Goal: Transaction & Acquisition: Download file/media

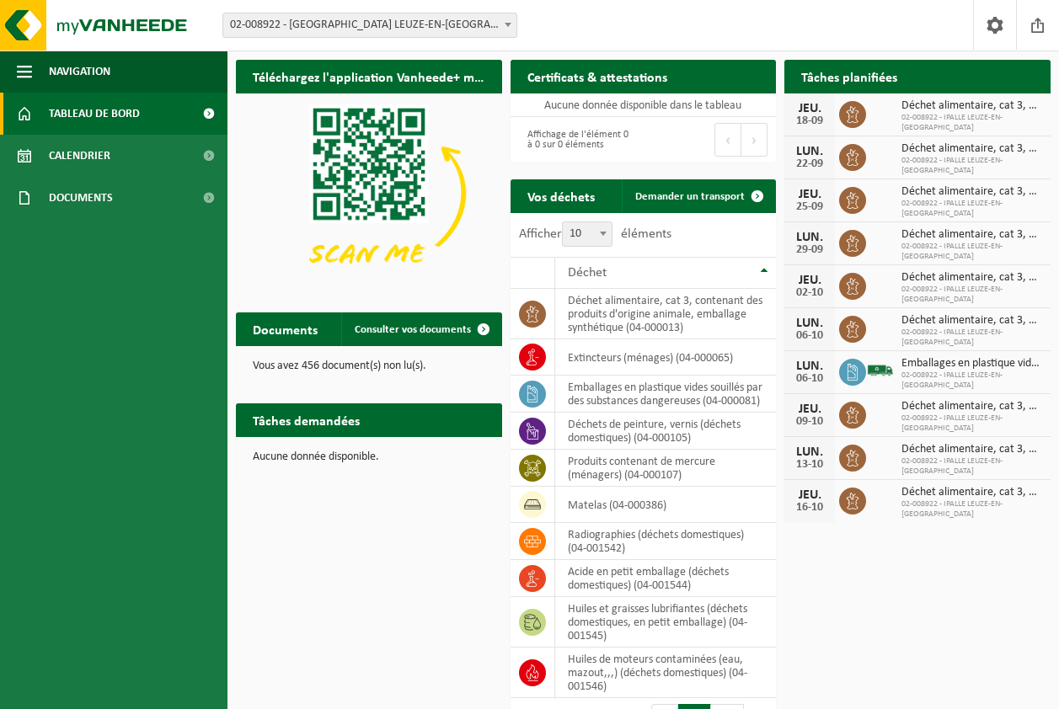
click at [101, 107] on span "Tableau de bord" at bounding box center [94, 114] width 91 height 42
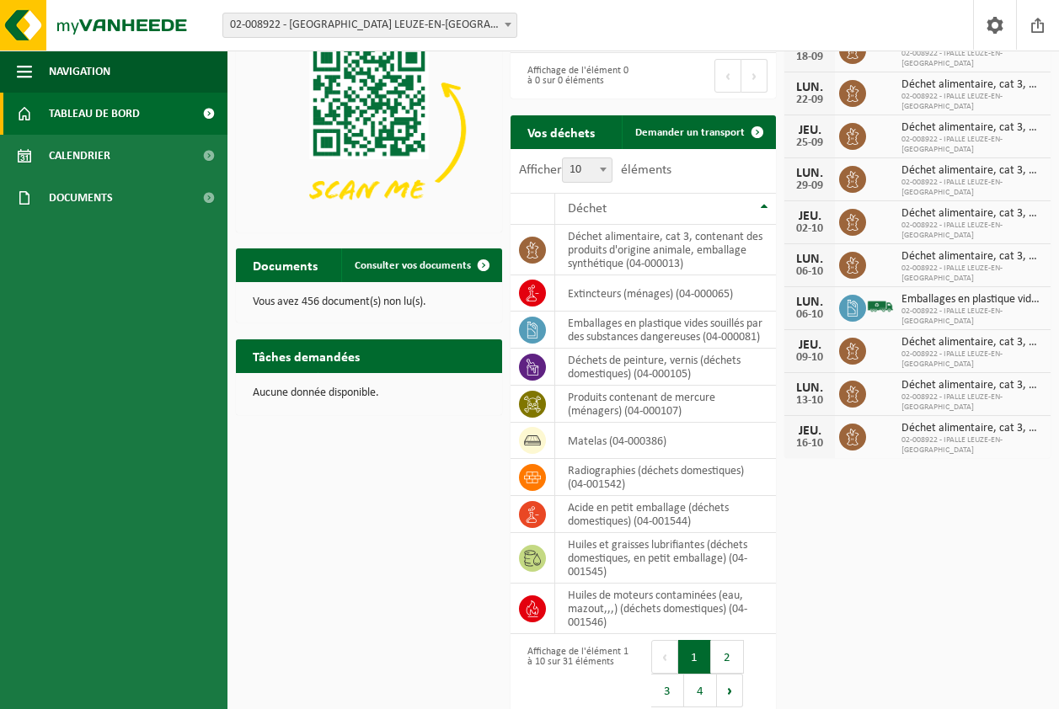
scroll to position [90, 0]
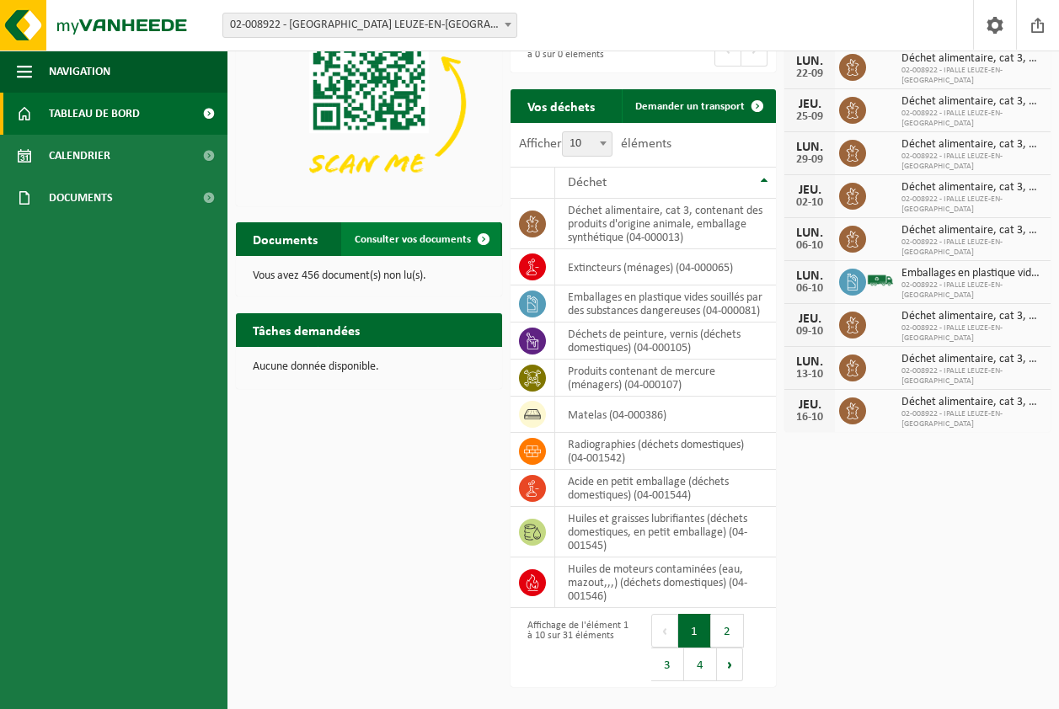
click at [480, 239] on span at bounding box center [484, 239] width 34 height 34
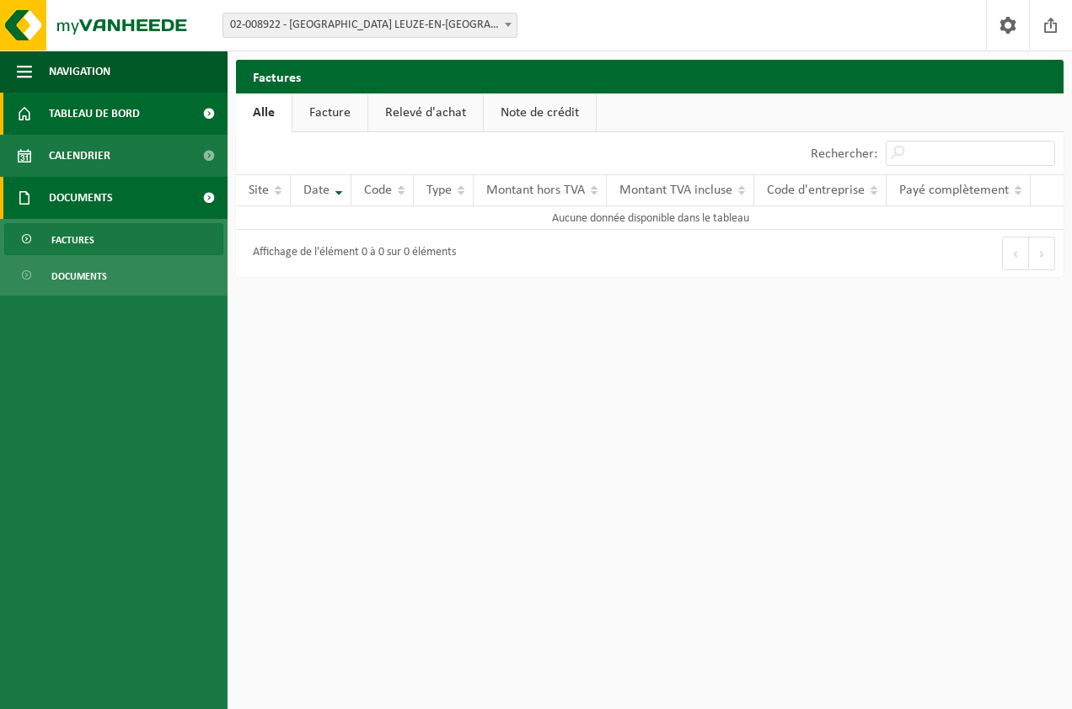
click at [142, 112] on link "Tableau de bord" at bounding box center [113, 114] width 227 height 42
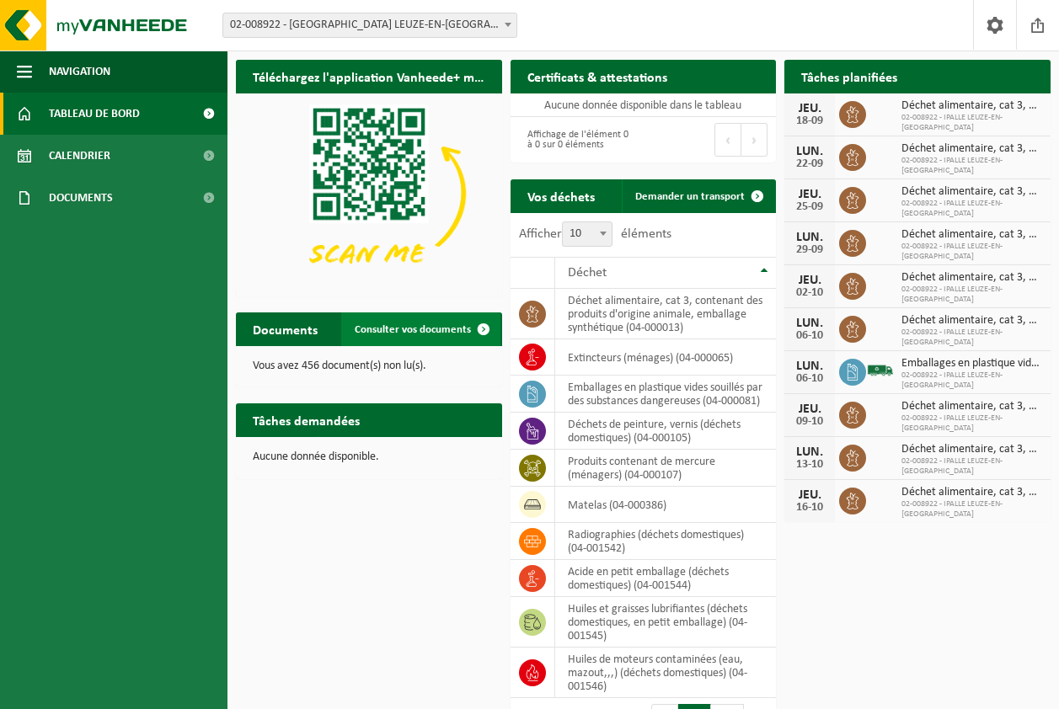
click at [413, 331] on span "Consulter vos documents" at bounding box center [413, 329] width 116 height 11
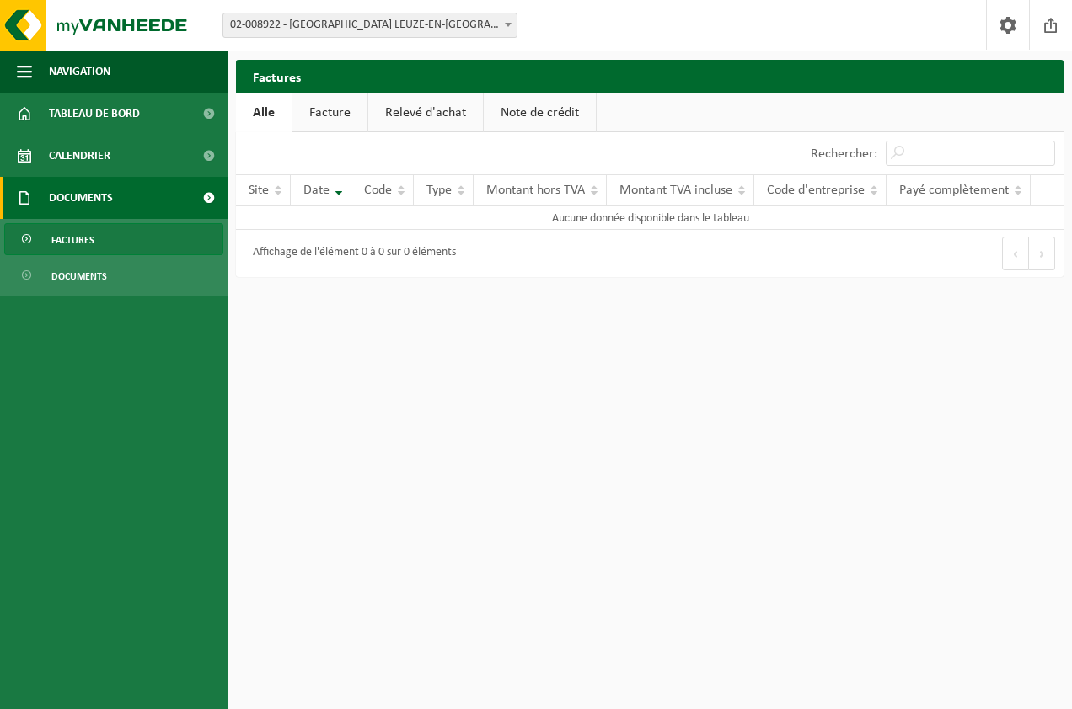
click at [330, 115] on link "Facture" at bounding box center [329, 113] width 75 height 39
click at [410, 111] on link "Relevé d'achat" at bounding box center [426, 113] width 115 height 39
click at [528, 110] on link "Note de crédit" at bounding box center [542, 113] width 112 height 39
click at [61, 275] on span "Documents" at bounding box center [79, 276] width 56 height 32
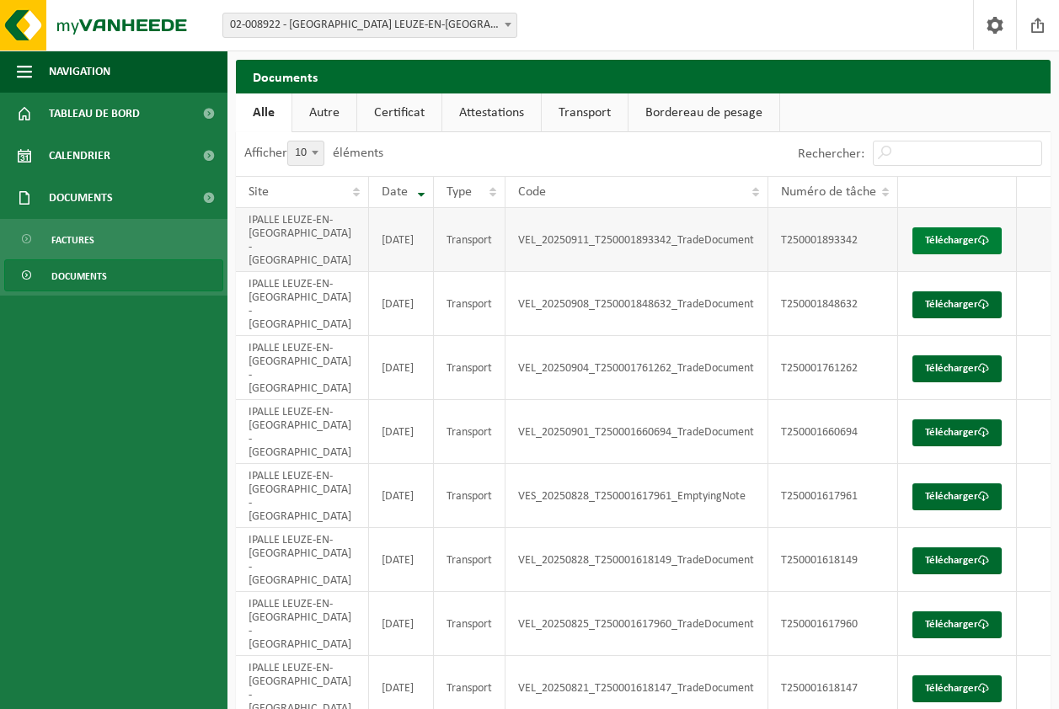
click at [958, 227] on link "Télécharger" at bounding box center [956, 240] width 89 height 27
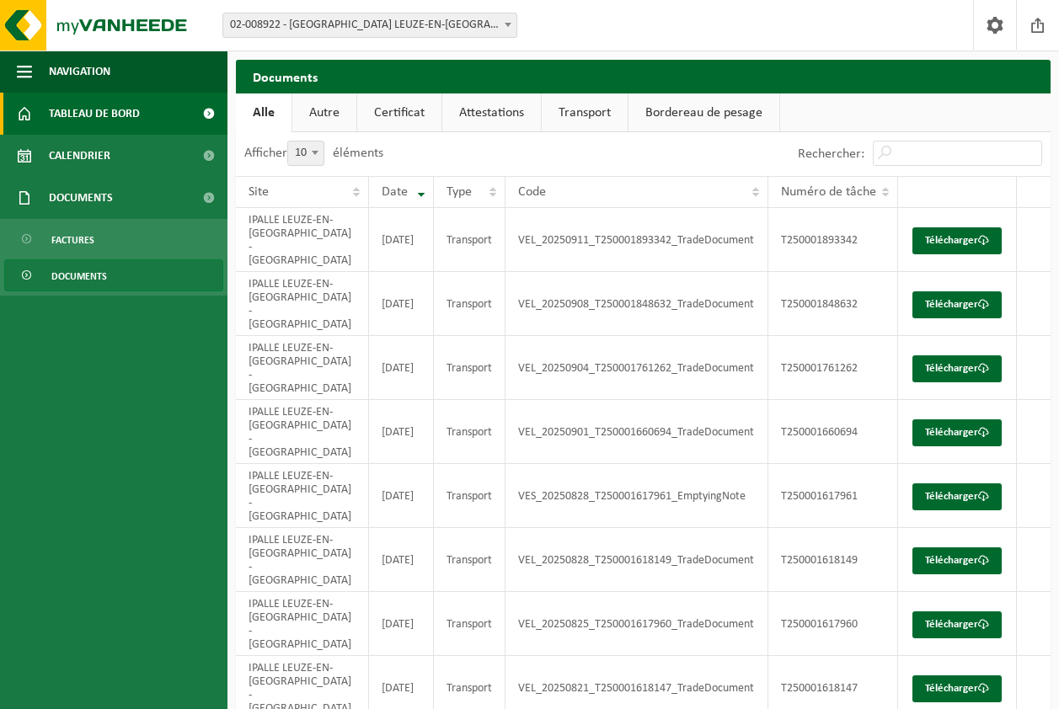
click at [88, 102] on span "Tableau de bord" at bounding box center [94, 114] width 91 height 42
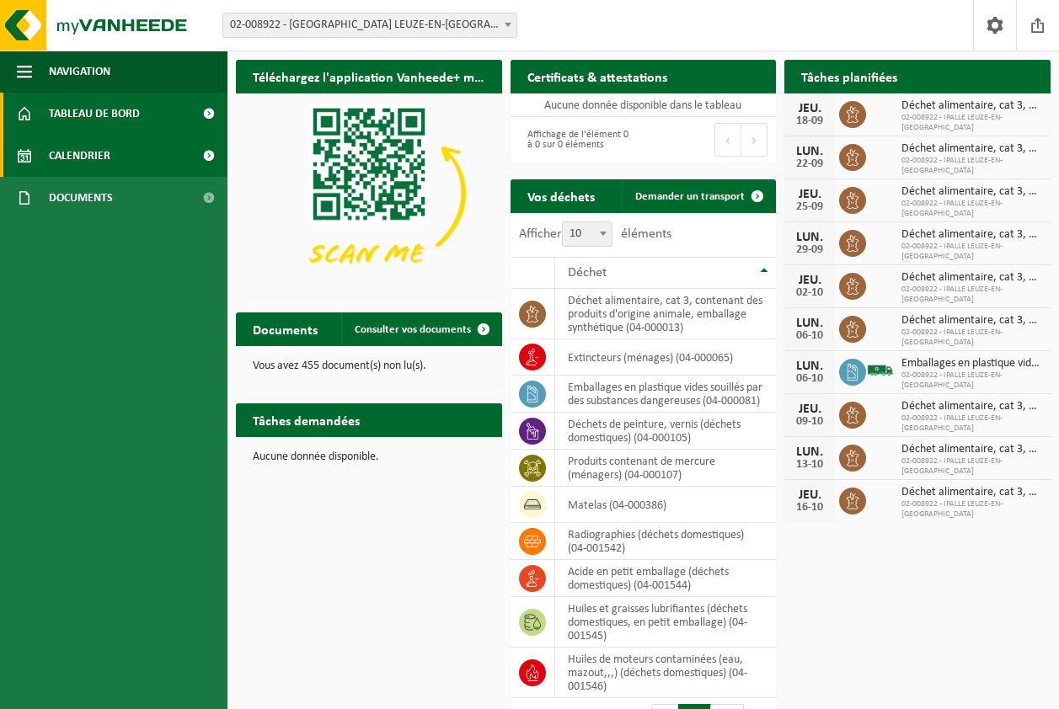
click at [78, 154] on span "Calendrier" at bounding box center [79, 156] width 61 height 42
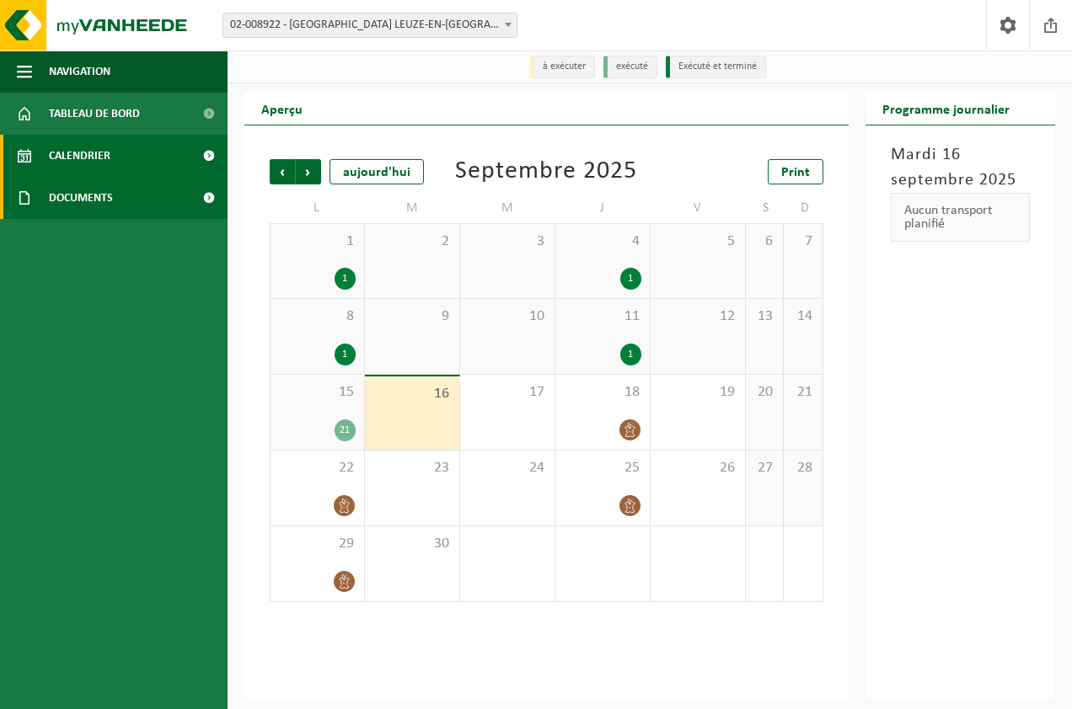
click at [91, 198] on span "Documents" at bounding box center [81, 198] width 64 height 42
